Goal: Transaction & Acquisition: Purchase product/service

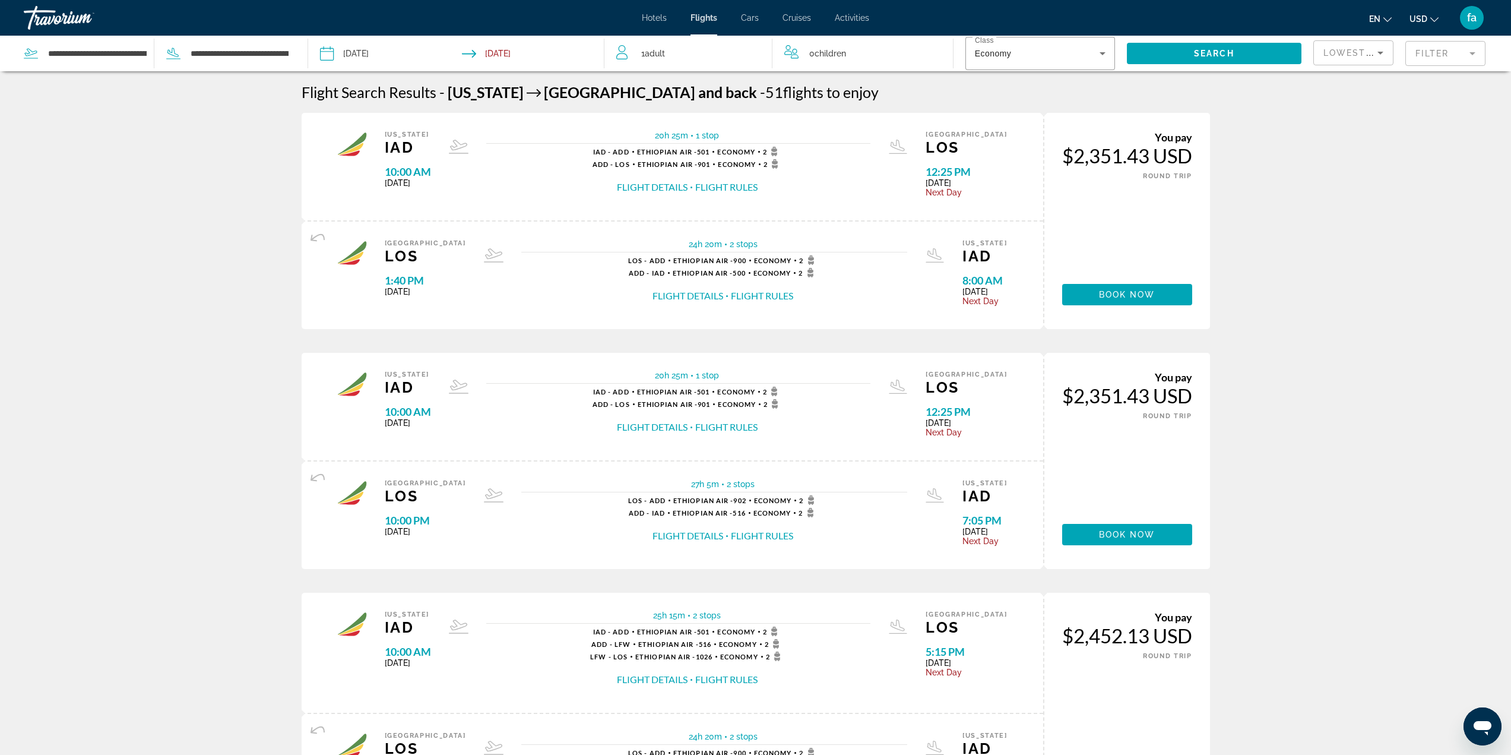
click at [1429, 56] on mat-form-field "Filter" at bounding box center [1445, 53] width 80 height 25
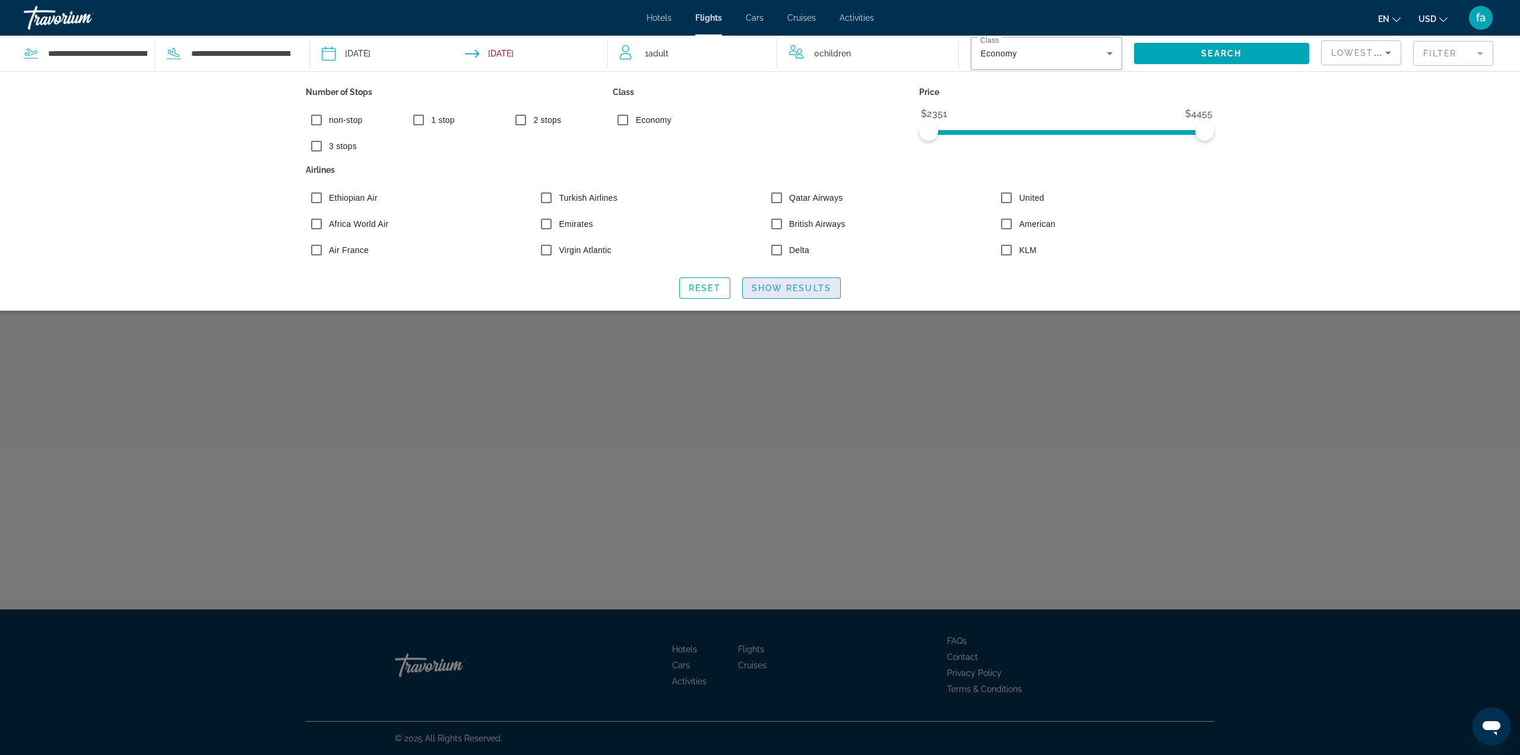
click at [793, 291] on span "Show Results" at bounding box center [792, 287] width 80 height 9
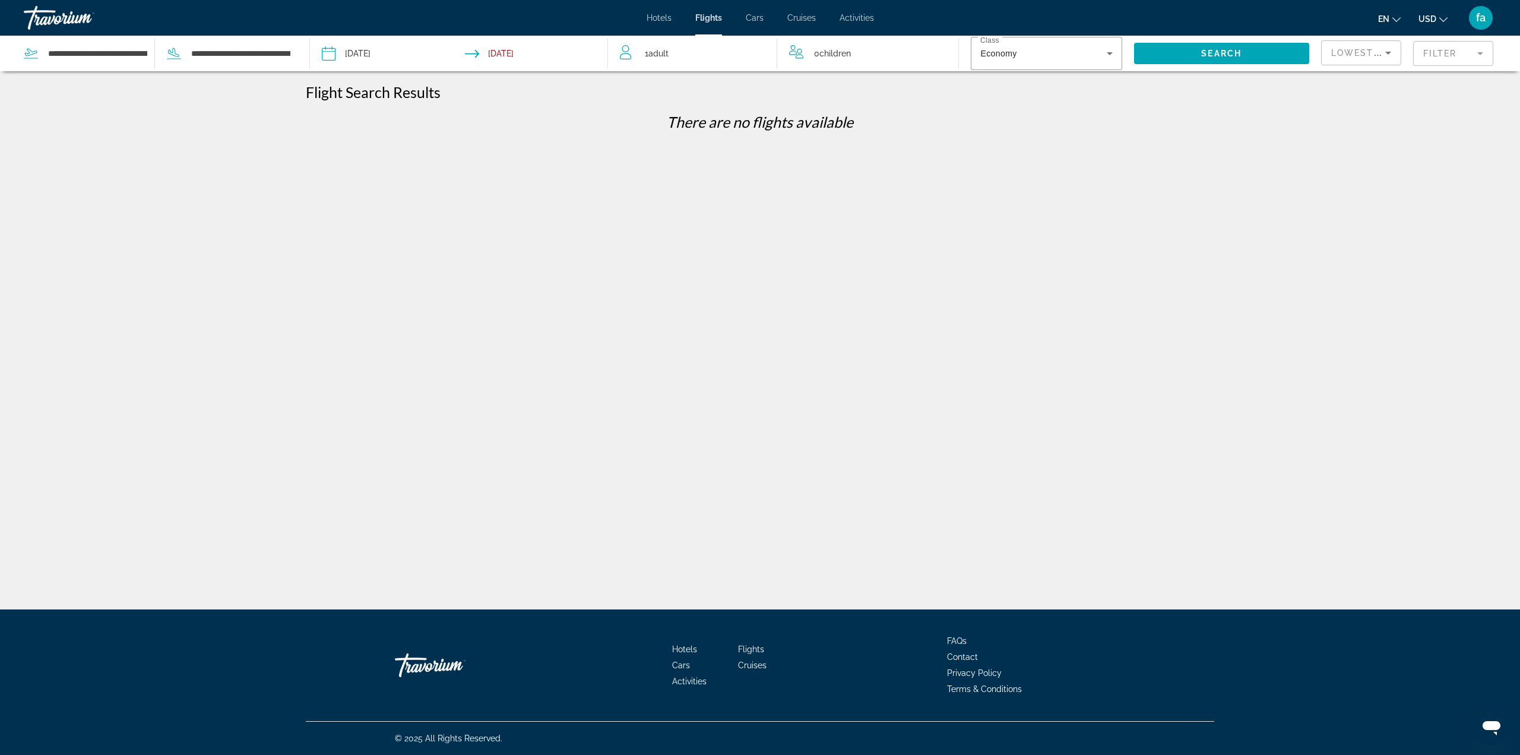
click at [1435, 53] on mat-form-field "Filter" at bounding box center [1453, 53] width 80 height 25
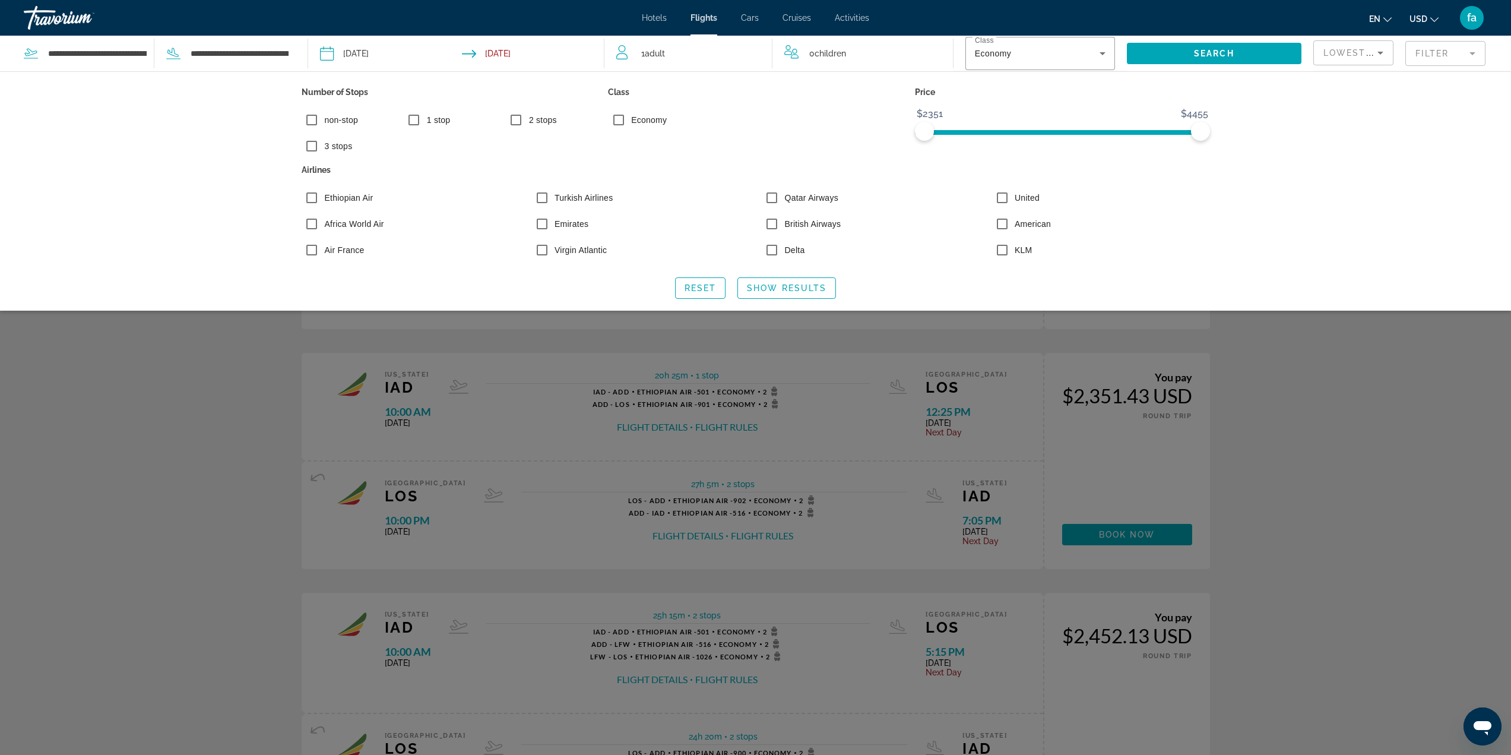
click at [1323, 406] on div "Search widget" at bounding box center [755, 463] width 1511 height 582
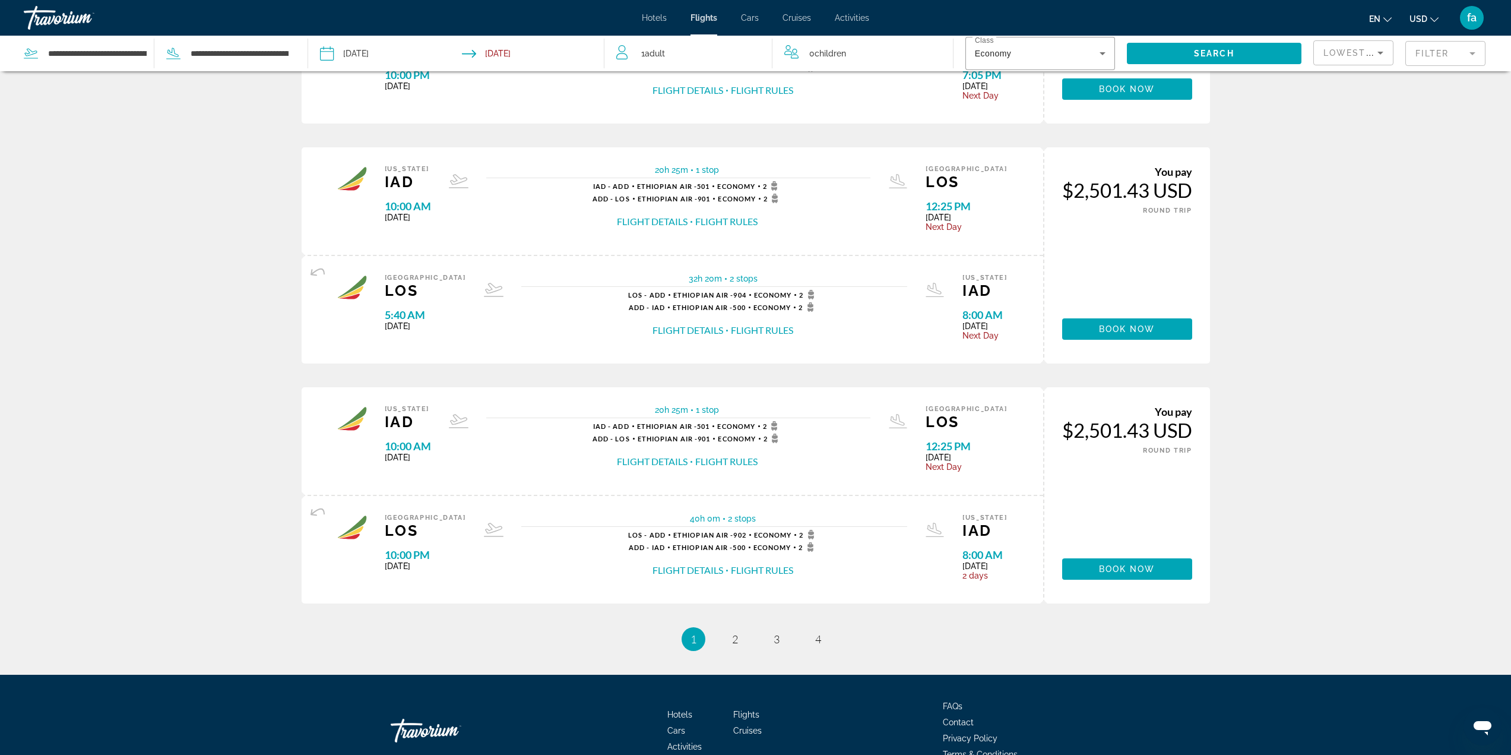
scroll to position [1015, 0]
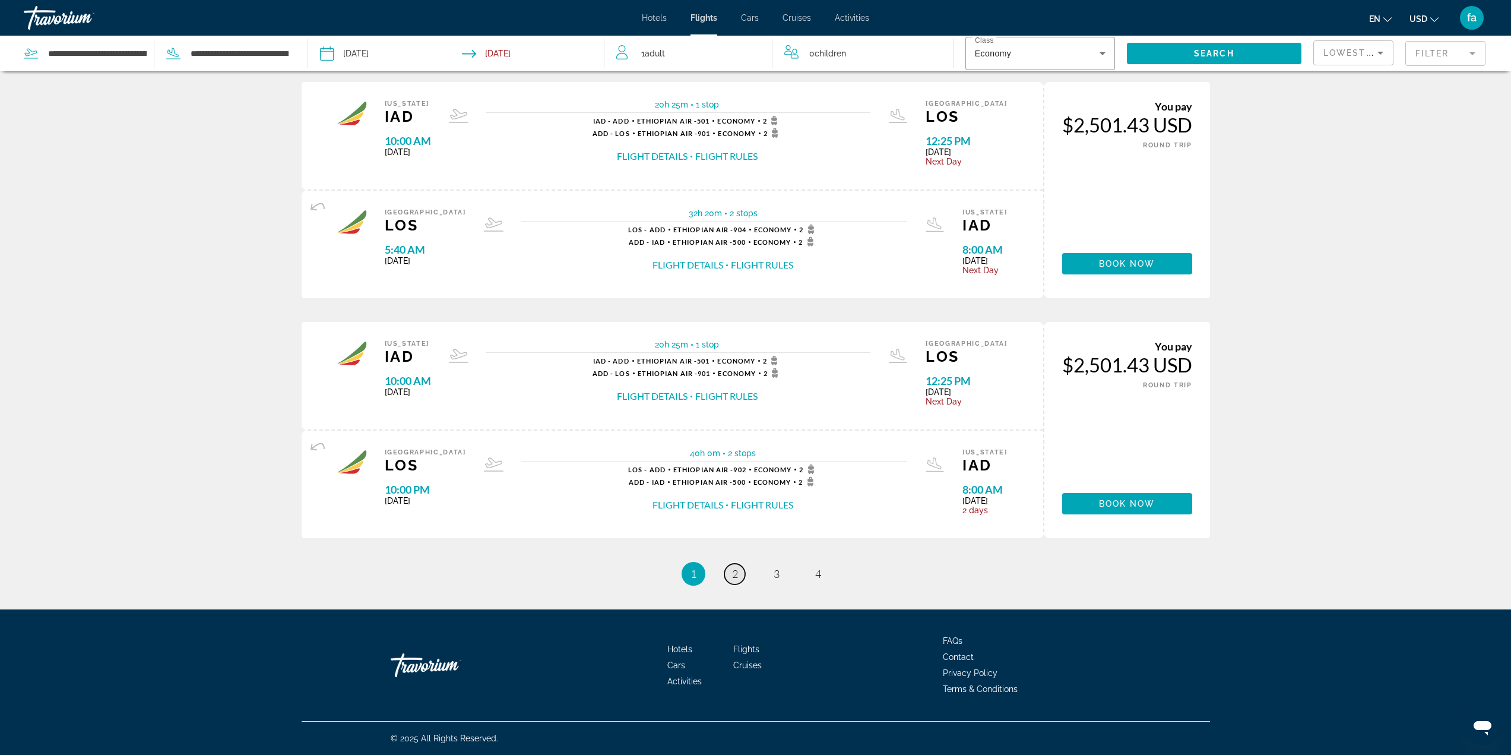
click at [736, 572] on span "2" at bounding box center [735, 573] width 6 height 13
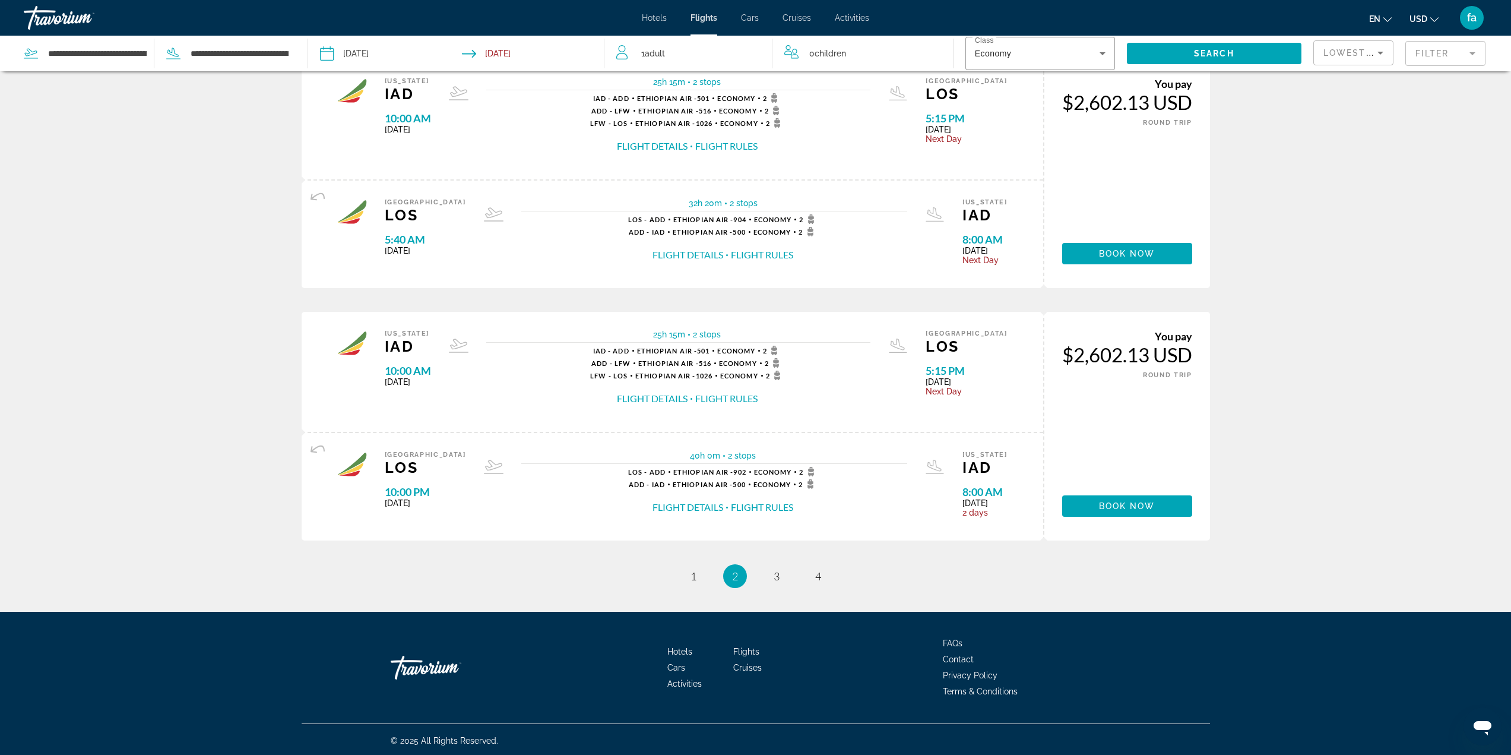
scroll to position [1015, 0]
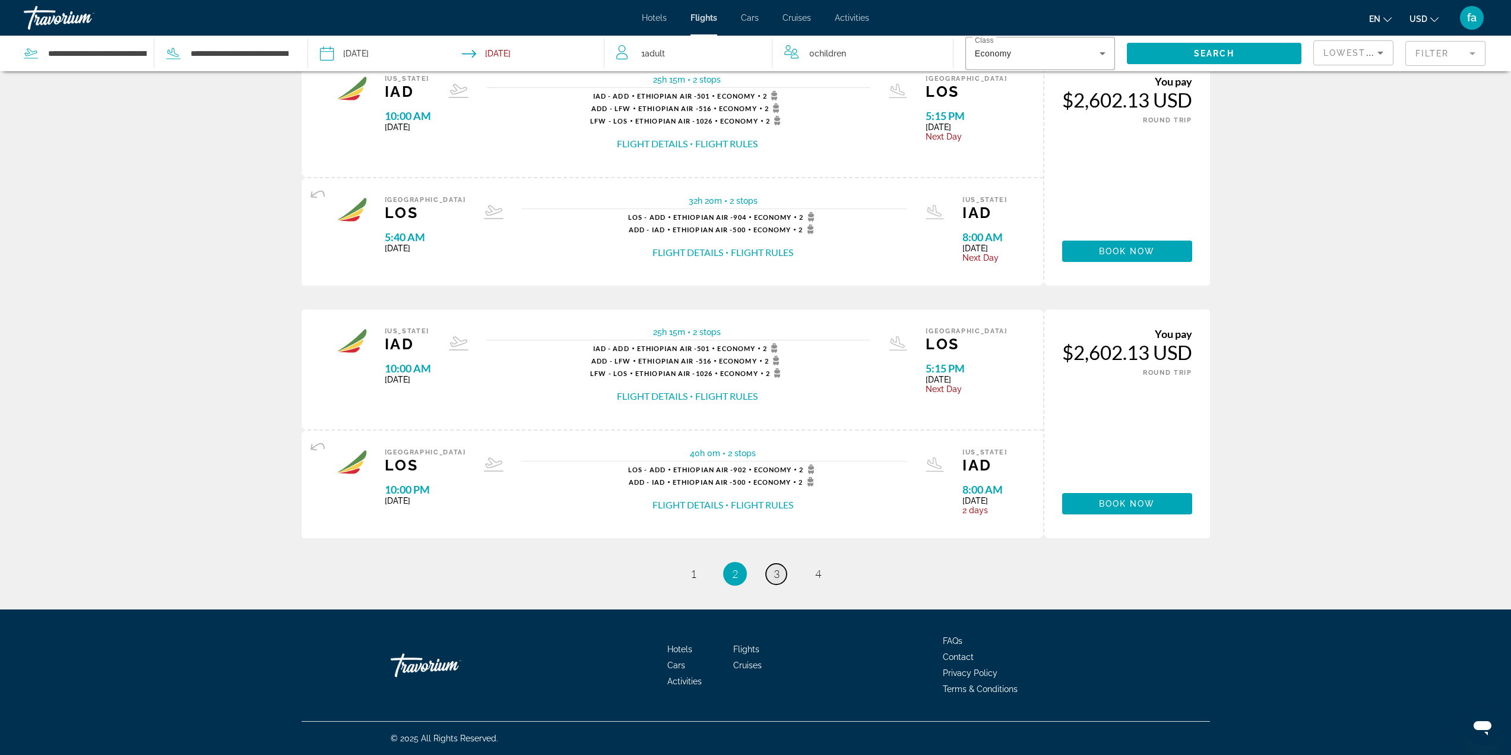
click at [780, 577] on link "page 3" at bounding box center [776, 573] width 21 height 21
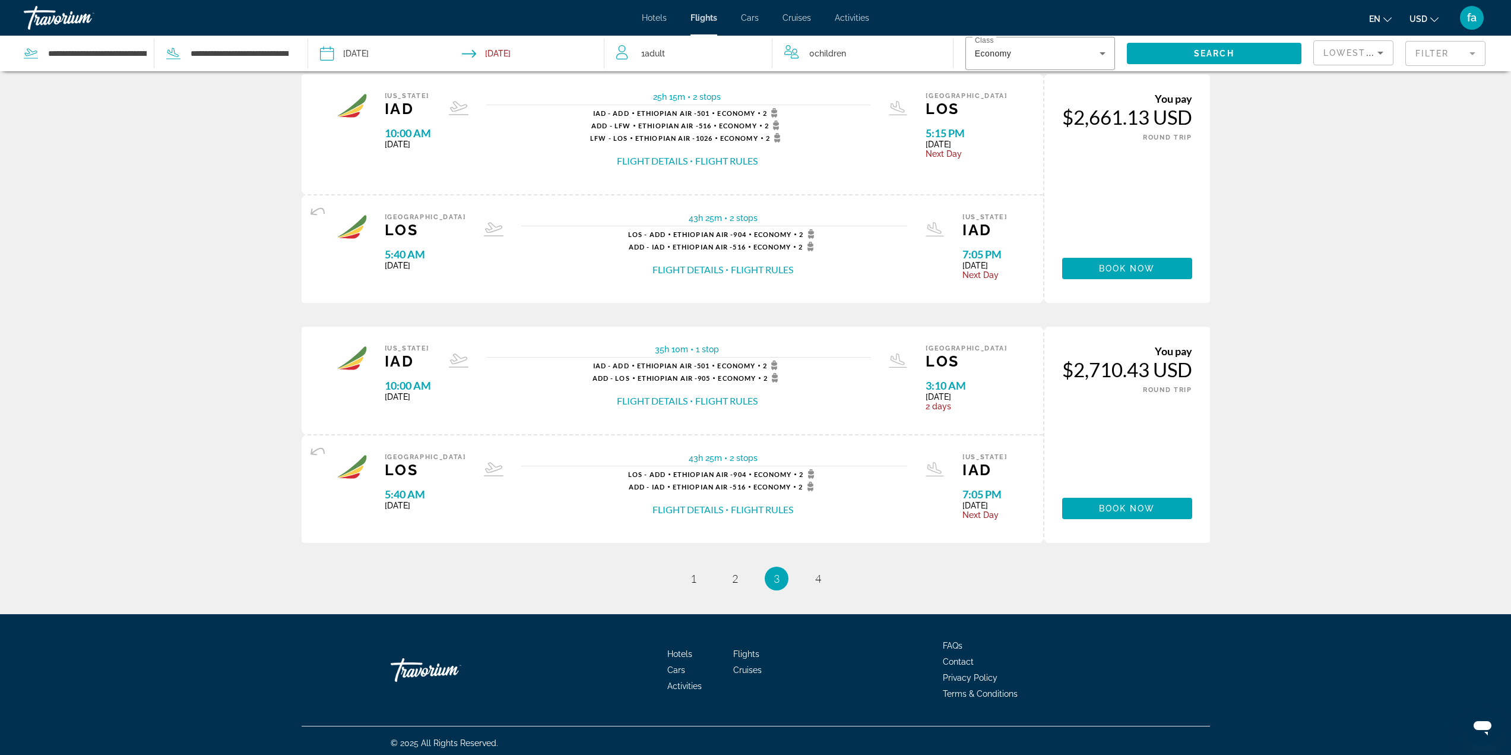
scroll to position [1015, 0]
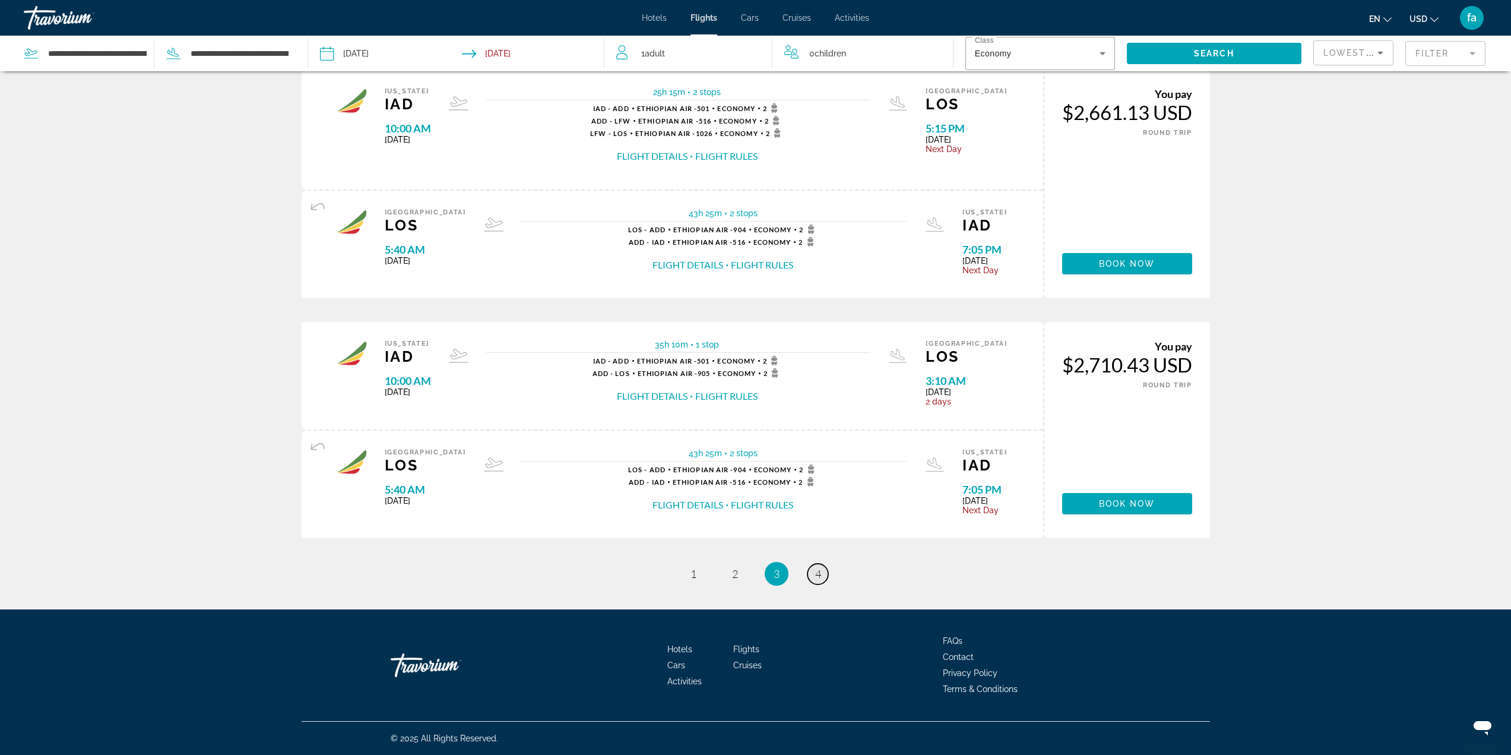
click at [818, 572] on span "4" at bounding box center [818, 573] width 6 height 13
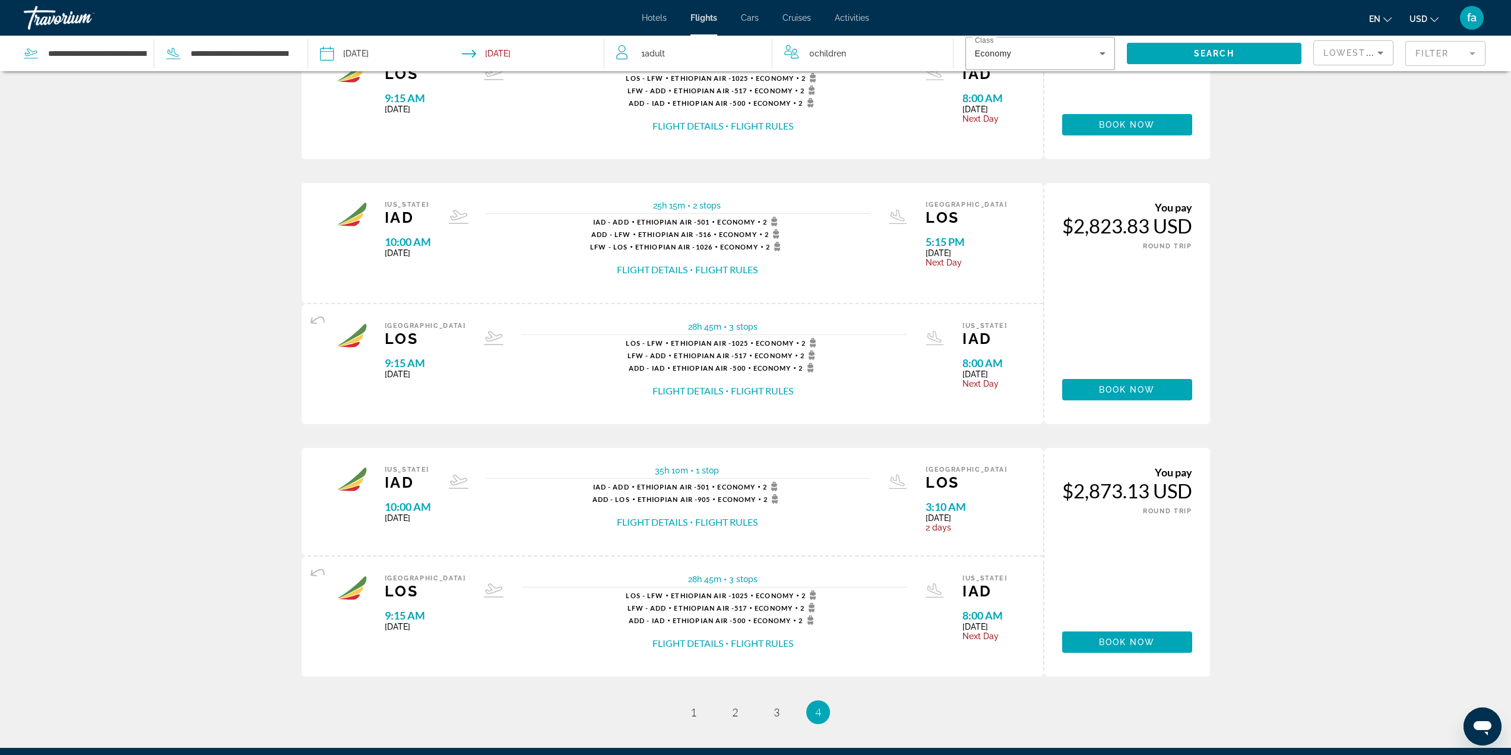
scroll to position [142, 0]
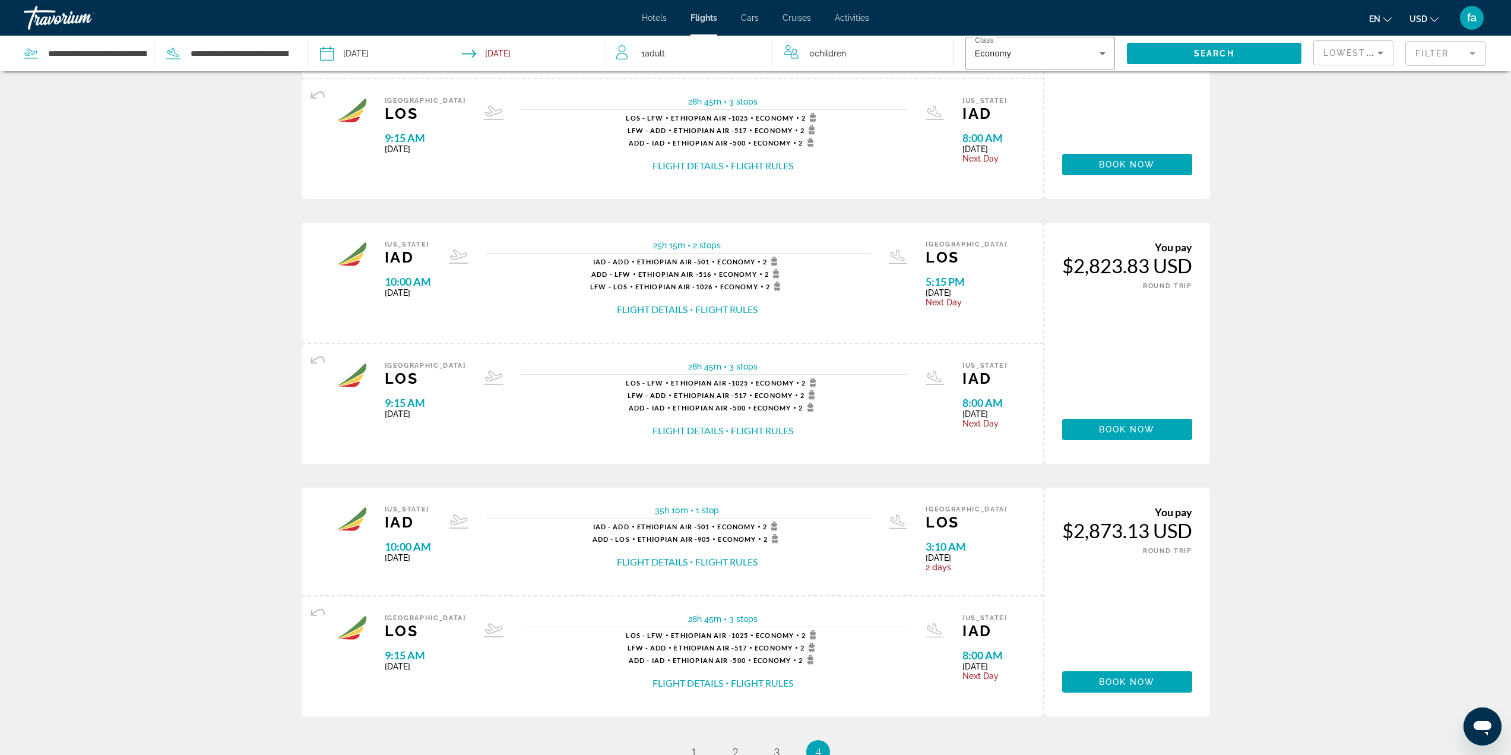
click at [519, 55] on input "Return date: Feb 17, 2026" at bounding box center [536, 55] width 147 height 39
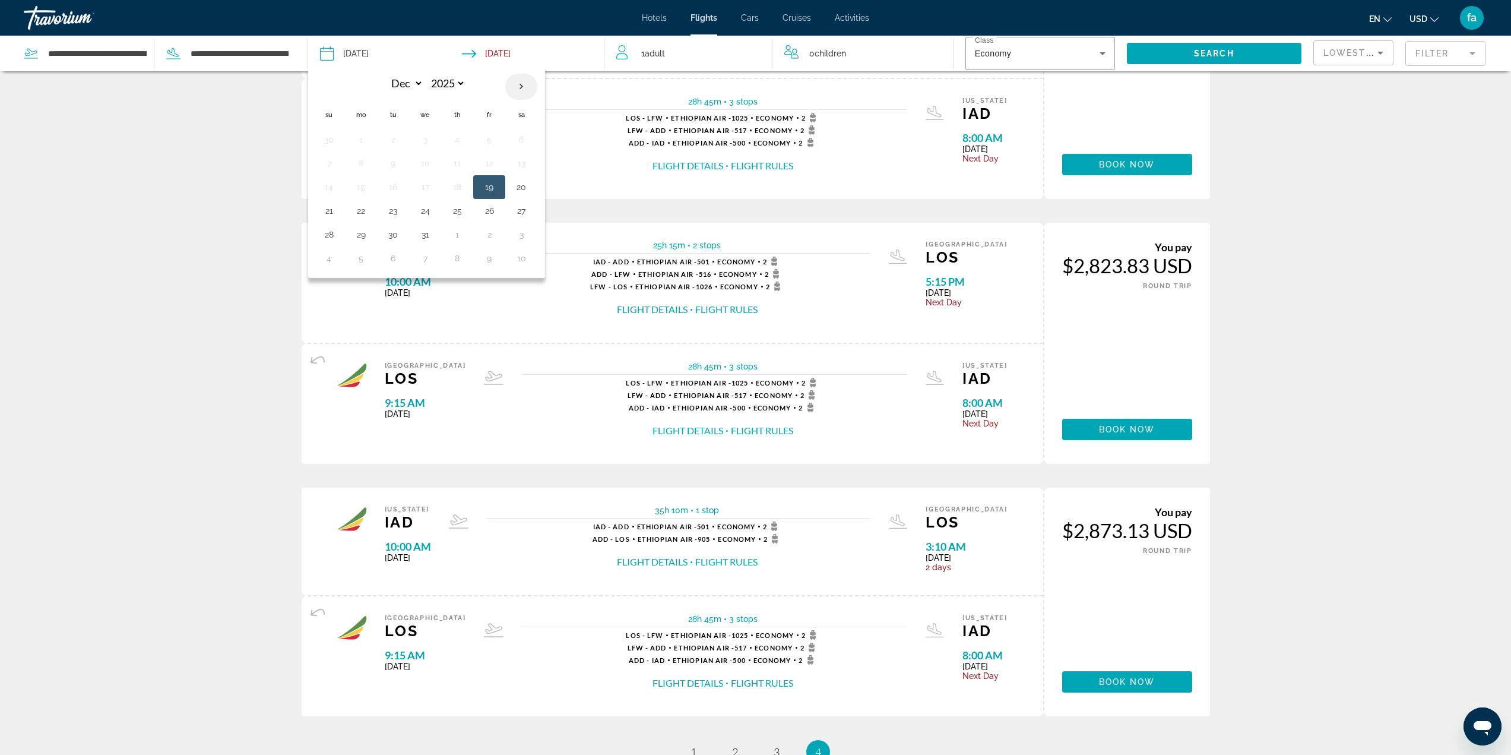
click at [523, 83] on th "Next month" at bounding box center [521, 87] width 32 height 26
select select "*"
select select "****"
click at [523, 192] on button "17" at bounding box center [521, 187] width 19 height 17
type input "**********"
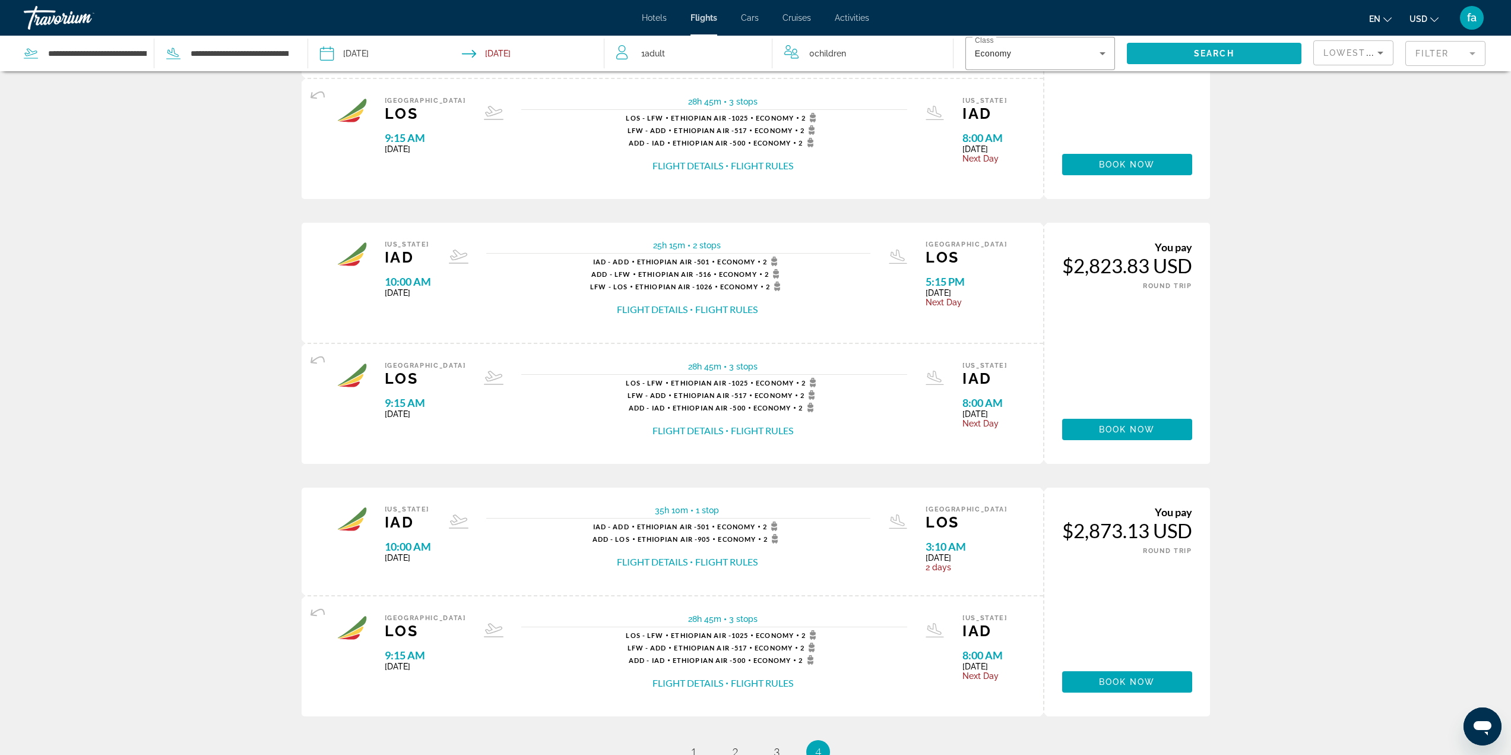
click at [1221, 56] on span "Search" at bounding box center [1214, 53] width 40 height 9
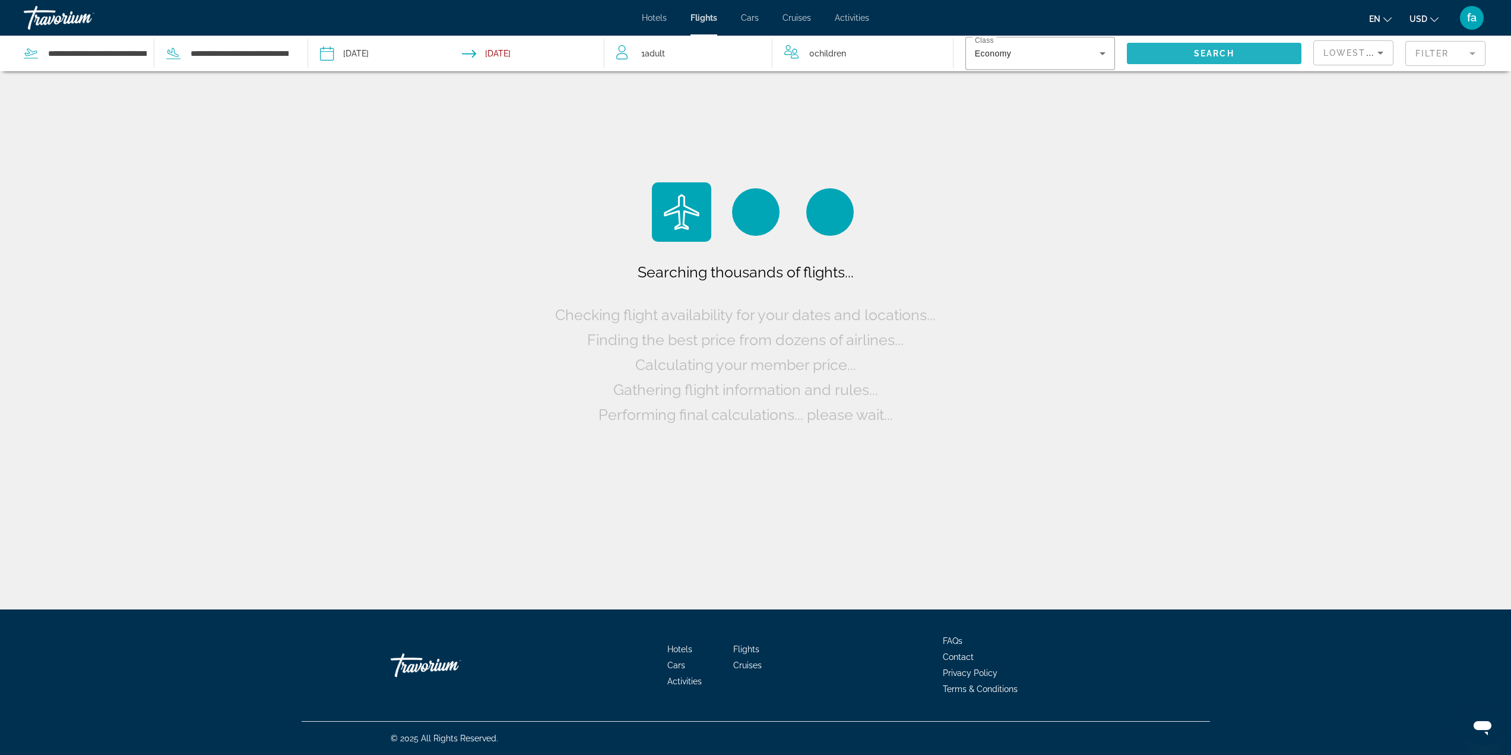
scroll to position [0, 0]
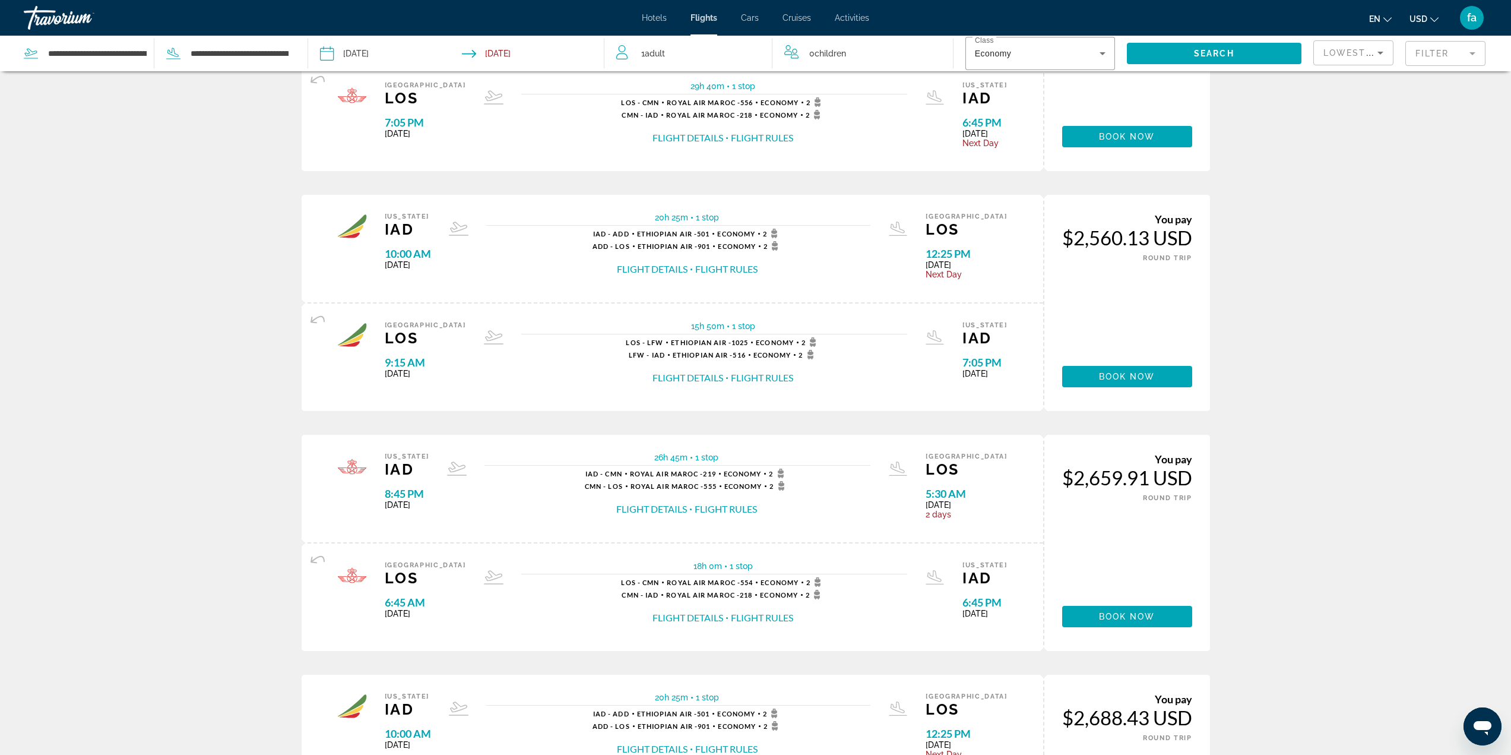
scroll to position [397, 0]
click at [1449, 58] on mat-form-field "Filter" at bounding box center [1445, 53] width 80 height 25
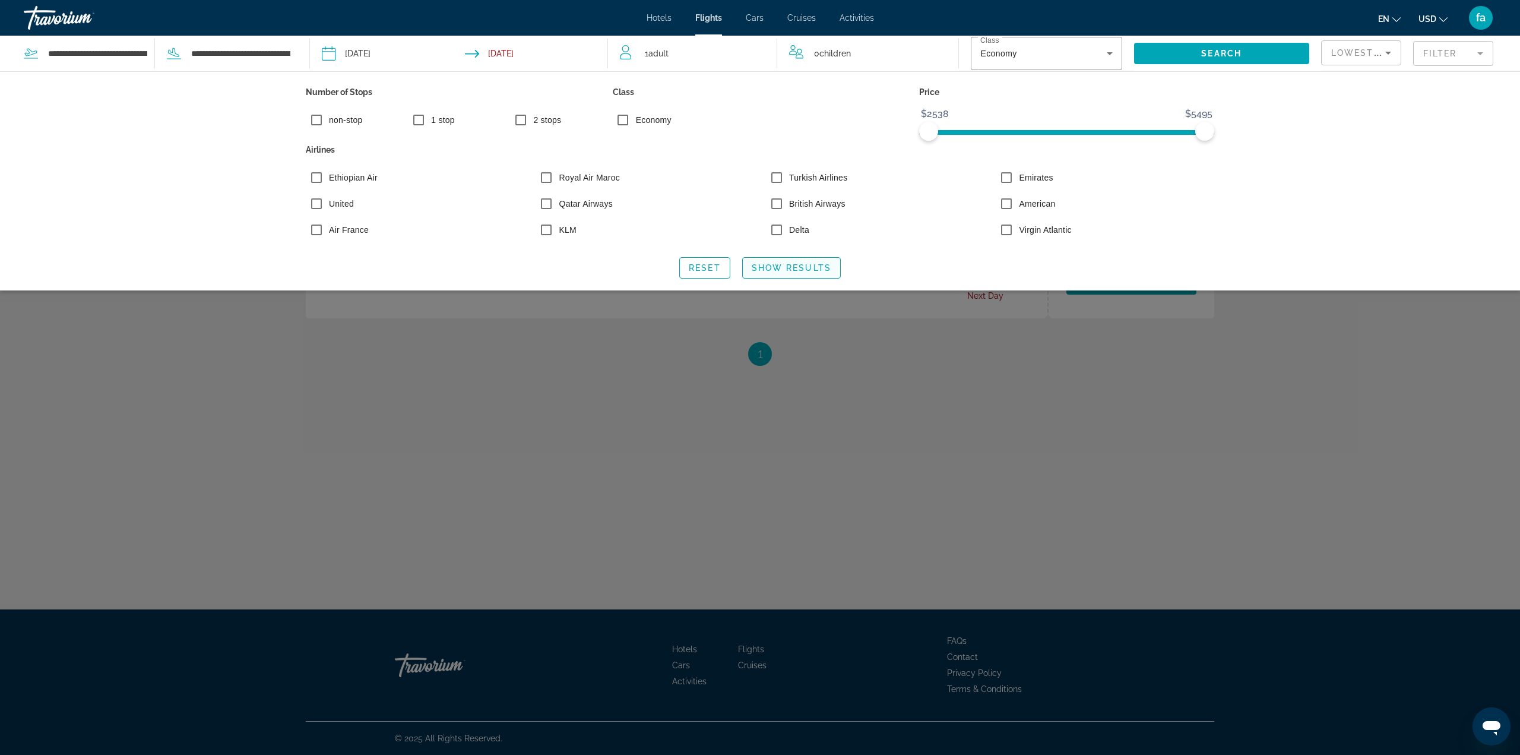
click at [781, 272] on span "Show Results" at bounding box center [792, 267] width 80 height 9
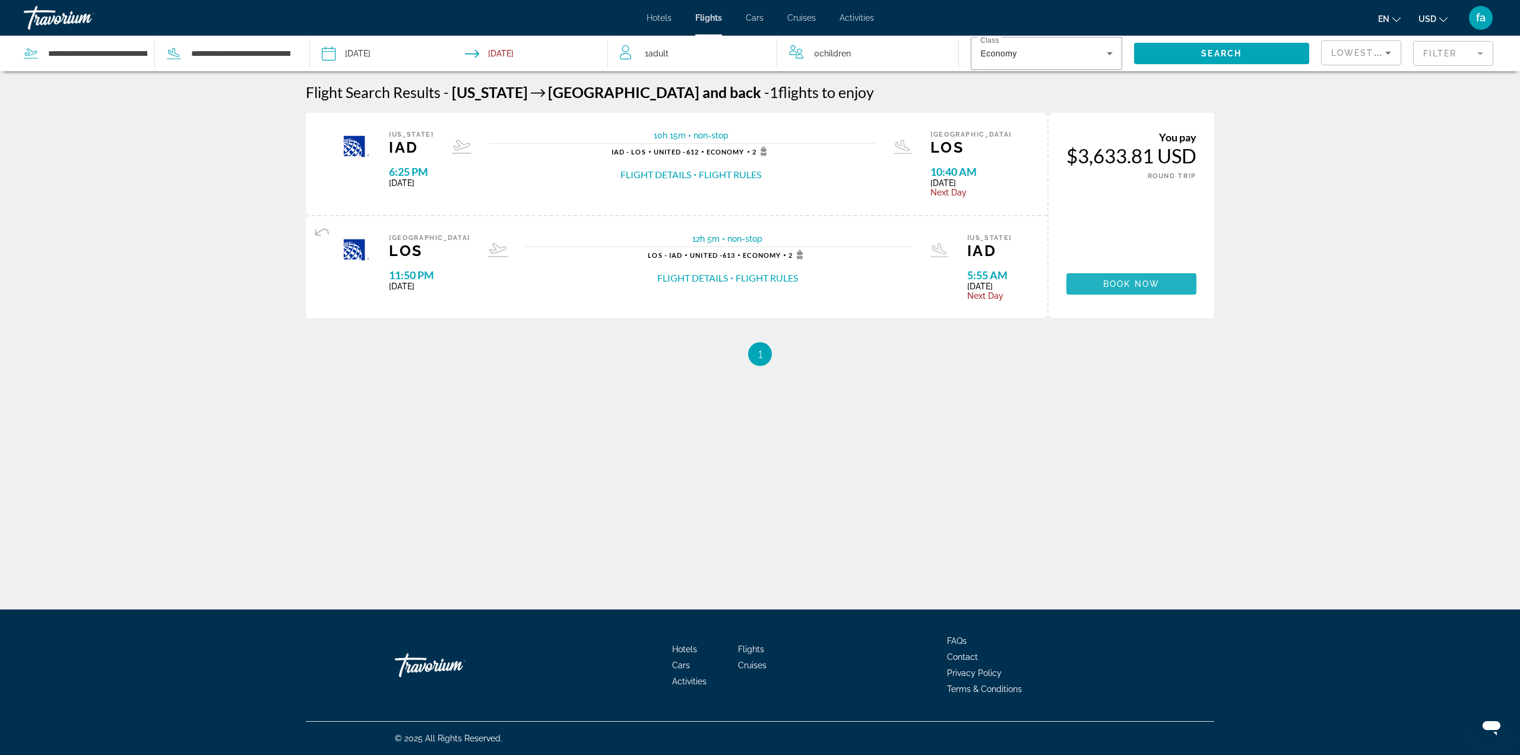
click at [1126, 283] on span "Book now" at bounding box center [1131, 283] width 56 height 9
